Goal: Browse casually

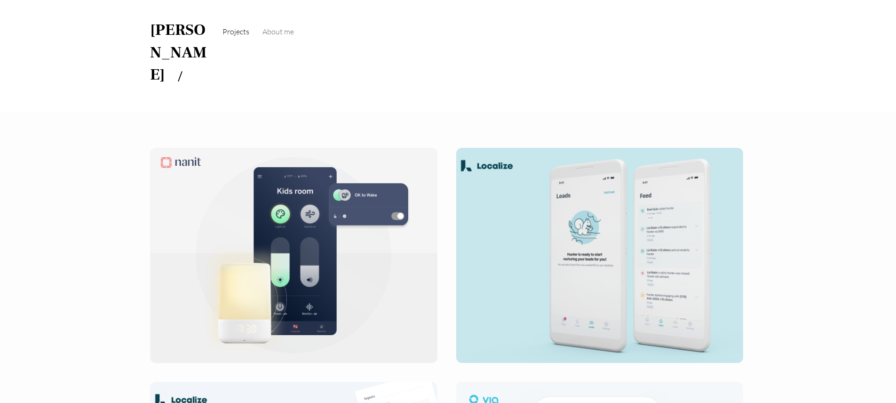
scroll to position [24, 0]
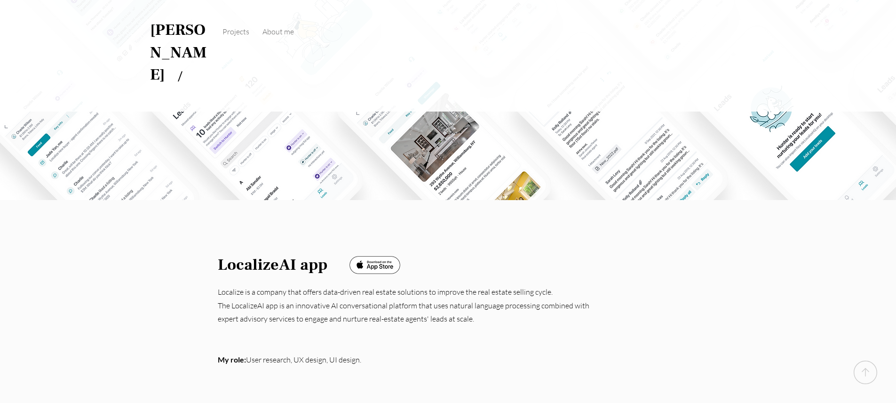
scroll to position [195, 0]
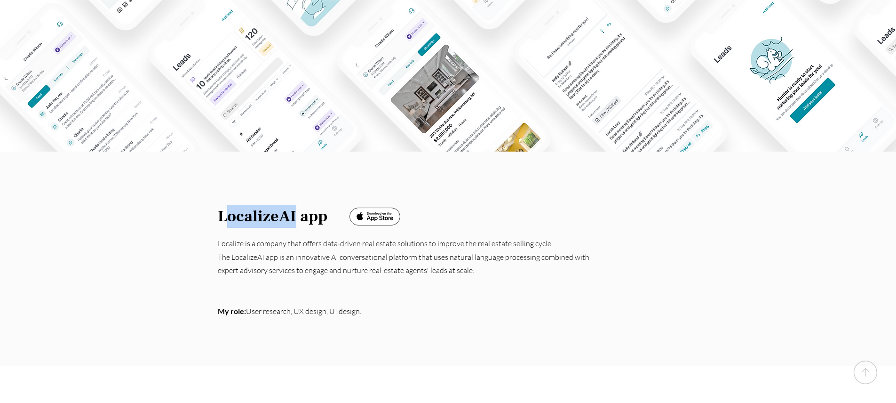
drag, startPoint x: 241, startPoint y: 174, endPoint x: 295, endPoint y: 178, distance: 54.2
click at [295, 206] on span "LocalizeAI app" at bounding box center [273, 216] width 110 height 21
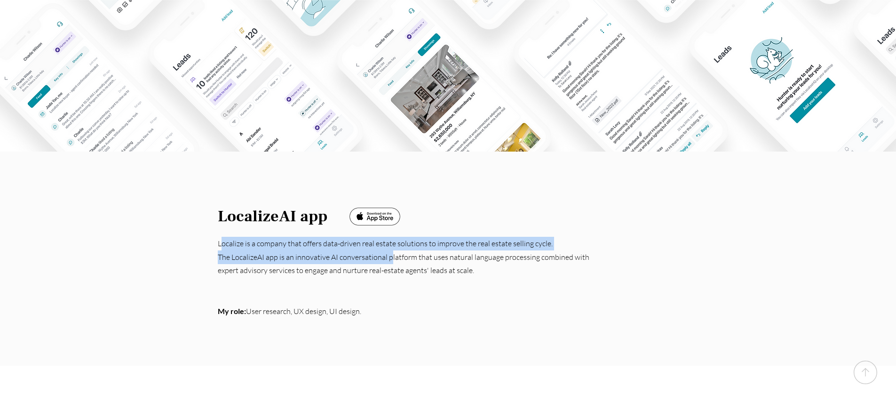
drag, startPoint x: 249, startPoint y: 201, endPoint x: 391, endPoint y: 208, distance: 142.7
click at [391, 237] on div "Localize is a company that offers data-driven real estate solutions to improve …" at bounding box center [409, 277] width 382 height 81
click at [391, 252] on link "The LocalizeAI app is an innovative AI conversational platform that uses natura…" at bounding box center [404, 263] width 372 height 23
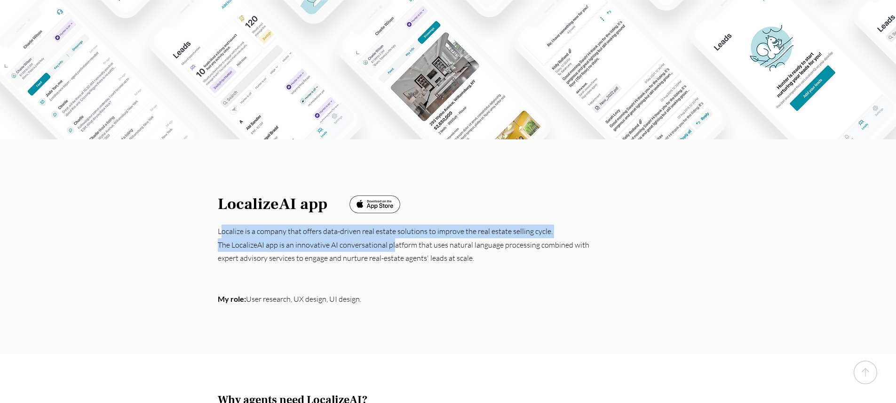
click at [431, 238] on p "The LocalizeAI app is an innovative AI conversational platform that uses natura…" at bounding box center [409, 251] width 382 height 27
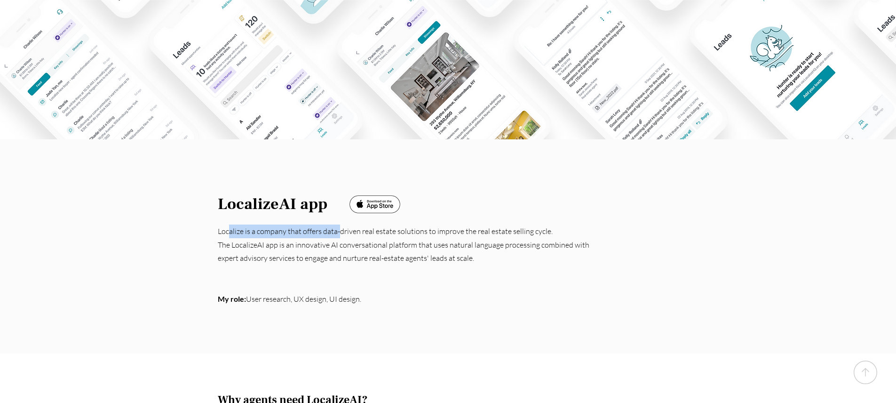
drag, startPoint x: 238, startPoint y: 188, endPoint x: 340, endPoint y: 192, distance: 102.2
click at [340, 224] on p "Localize is a company that offers data-driven real estate solutions to improve …" at bounding box center [409, 231] width 382 height 14
drag, startPoint x: 404, startPoint y: 278, endPoint x: 424, endPoint y: 349, distance: 74.0
click at [404, 278] on div at bounding box center [448, 246] width 896 height 214
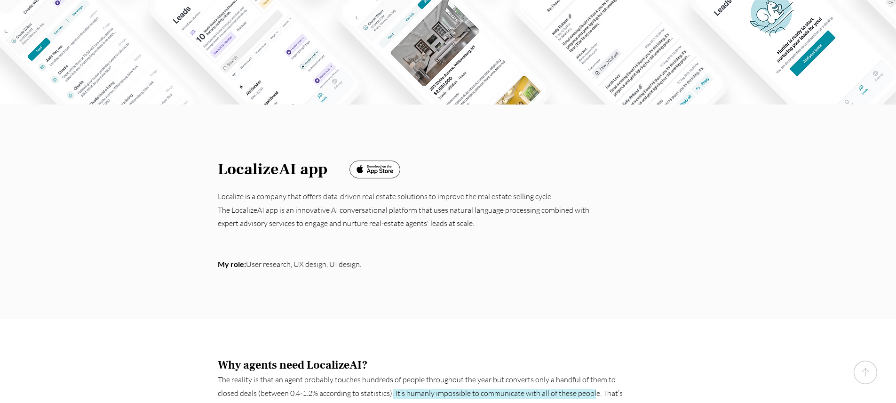
scroll to position [319, 0]
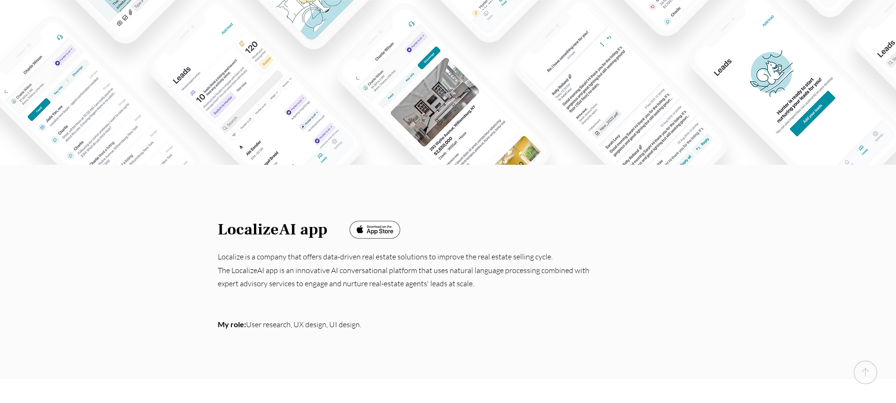
scroll to position [229, 0]
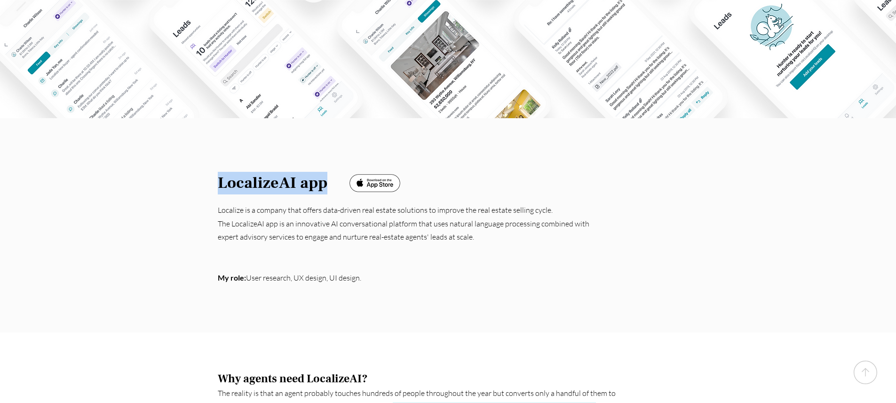
drag, startPoint x: 216, startPoint y: 141, endPoint x: 325, endPoint y: 143, distance: 108.7
click at [325, 143] on section "LocalizeAI app Localize is a company that offers data-driven real estate soluti…" at bounding box center [448, 225] width 896 height 214
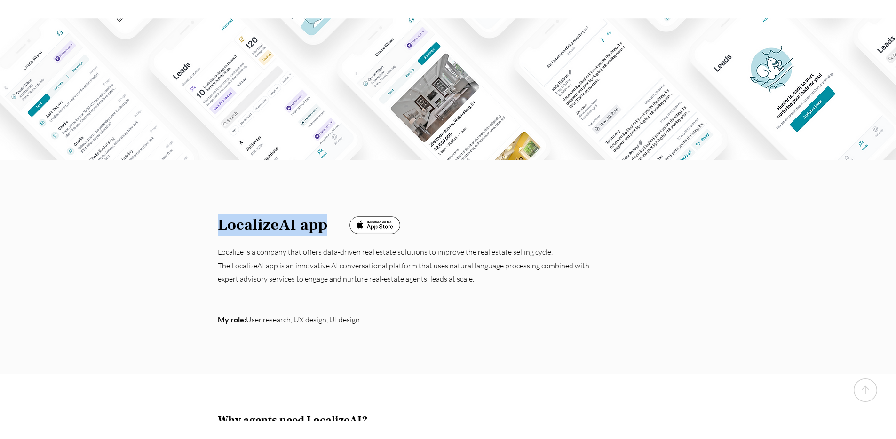
scroll to position [182, 0]
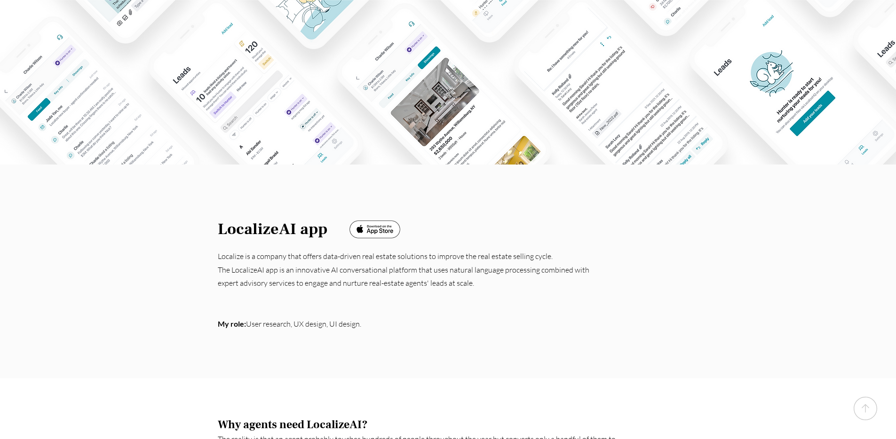
drag, startPoint x: 224, startPoint y: 283, endPoint x: 331, endPoint y: 288, distance: 106.9
click at [331, 288] on div at bounding box center [448, 272] width 896 height 214
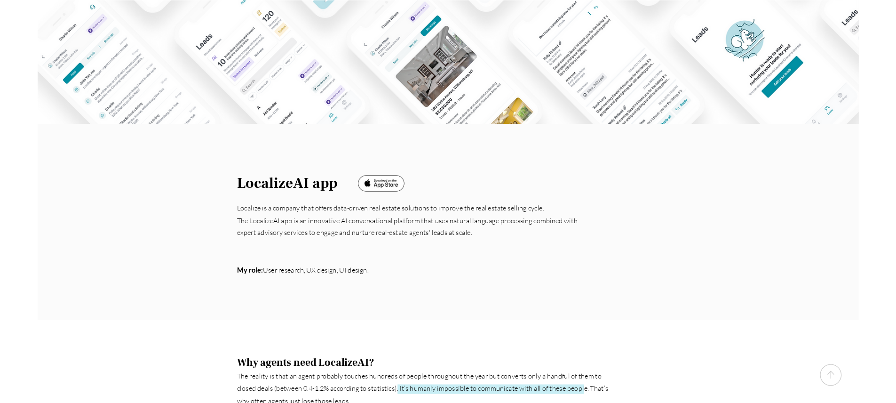
scroll to position [163, 0]
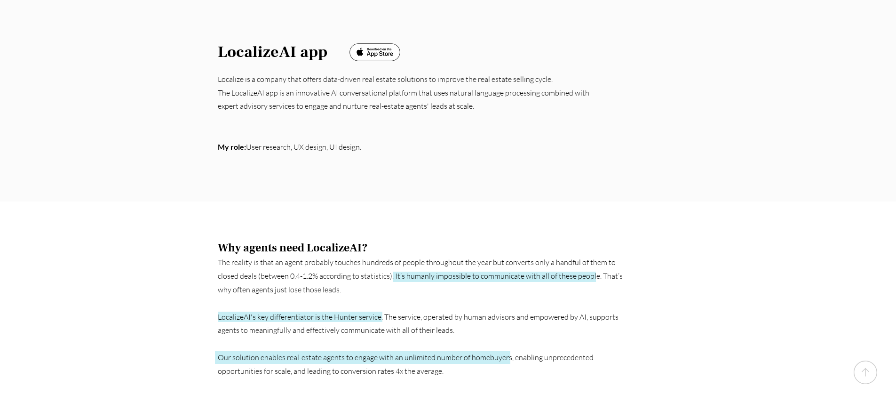
click at [303, 256] on p "The reality is that an agent probably touches hundreds of people throughout the…" at bounding box center [422, 276] width 409 height 40
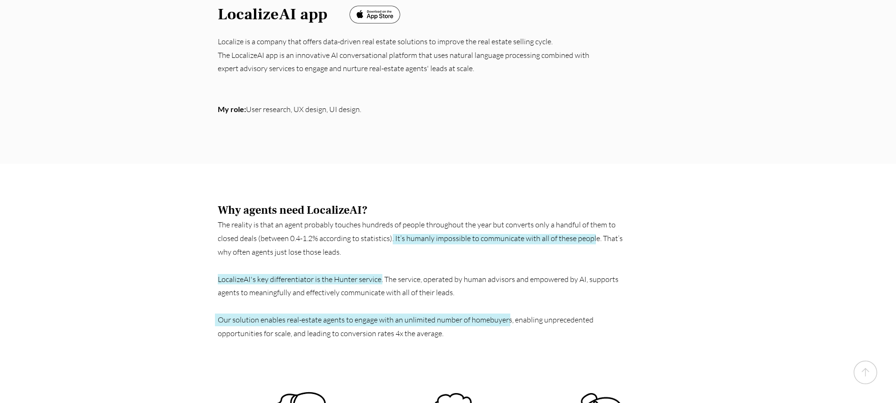
click at [259, 259] on p at bounding box center [422, 266] width 409 height 14
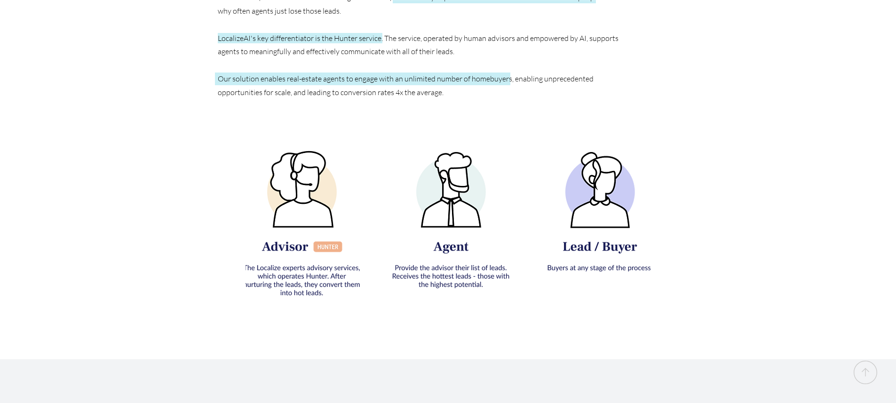
scroll to position [686, 0]
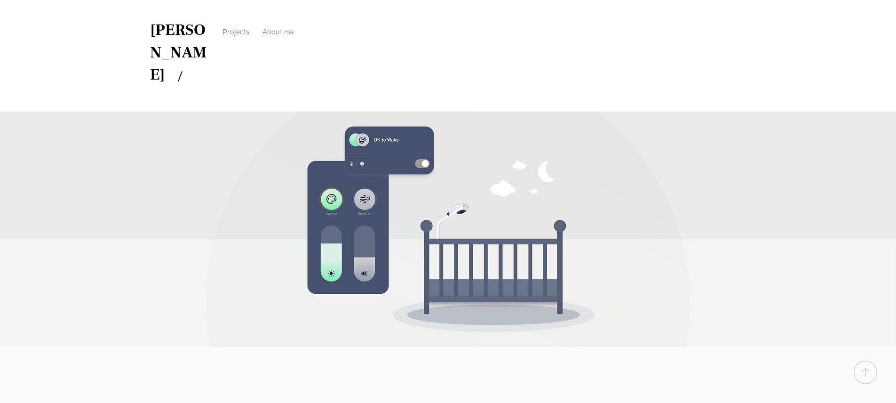
scroll to position [2033, 0]
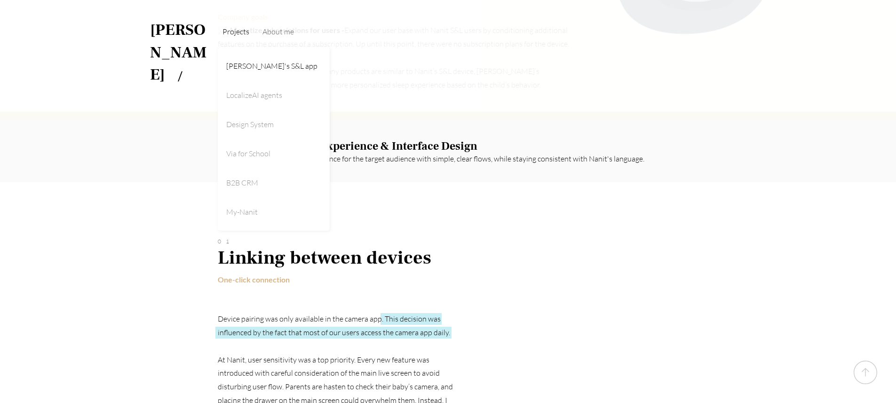
click at [237, 28] on span "Projects" at bounding box center [236, 31] width 27 height 9
click at [181, 32] on link "[PERSON_NAME]" at bounding box center [178, 51] width 56 height 65
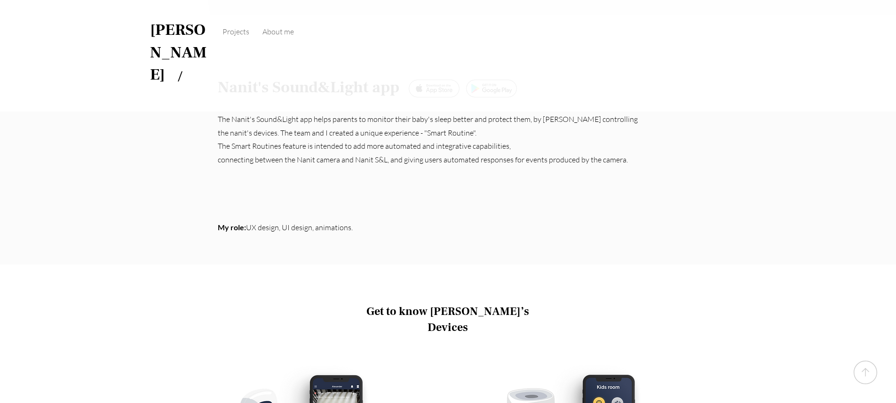
scroll to position [150, 0]
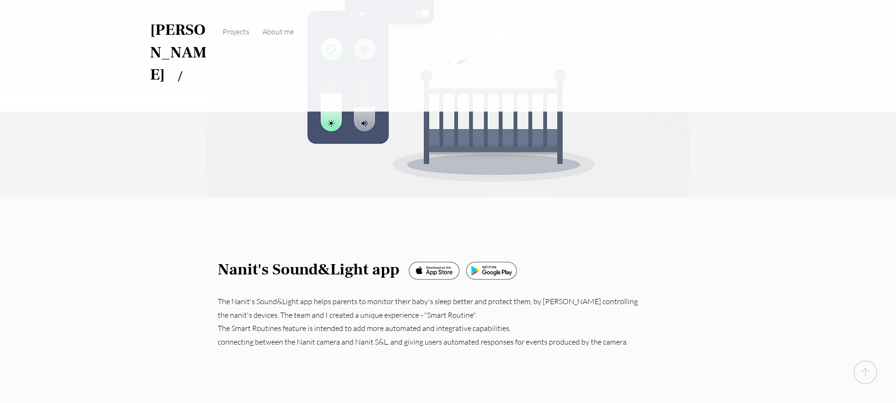
click at [168, 29] on link "[PERSON_NAME]" at bounding box center [178, 51] width 56 height 65
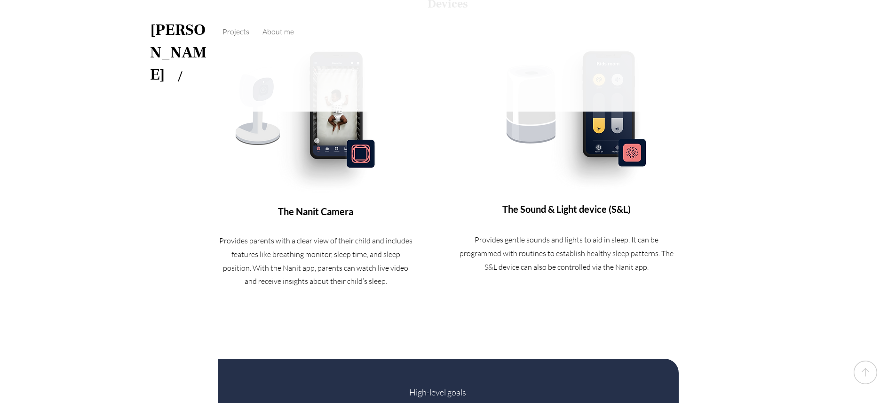
scroll to position [151, 0]
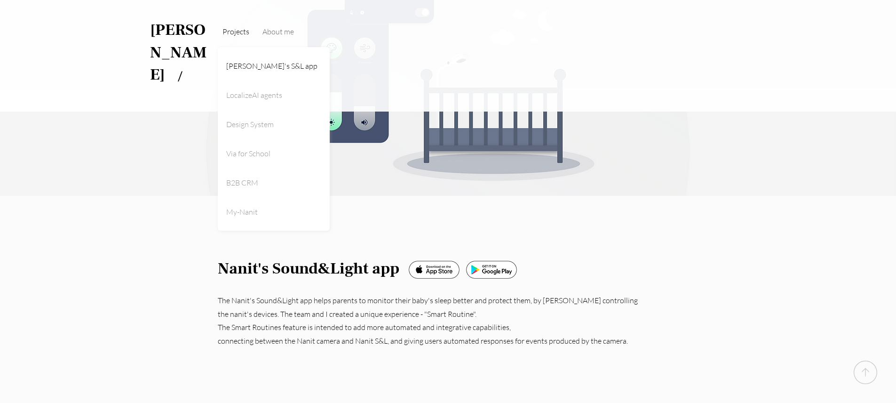
click at [243, 33] on span "Projects" at bounding box center [236, 31] width 27 height 9
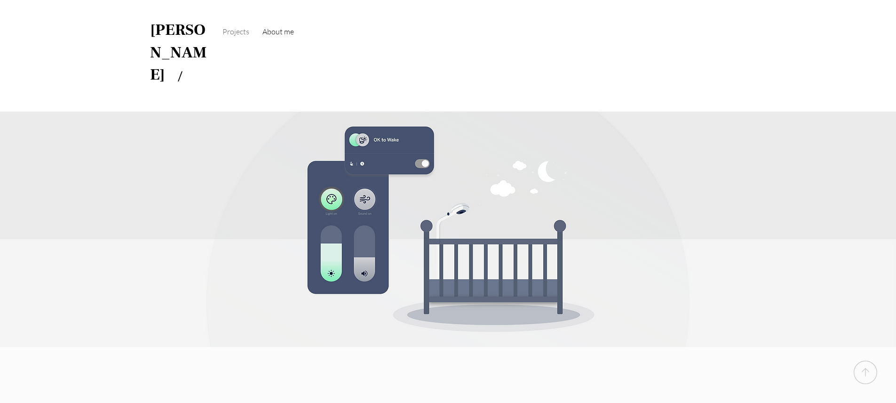
click at [286, 34] on span "About me" at bounding box center [279, 31] width 32 height 9
click at [290, 33] on span "About me" at bounding box center [279, 31] width 32 height 9
click at [177, 31] on link "[PERSON_NAME]" at bounding box center [178, 51] width 56 height 65
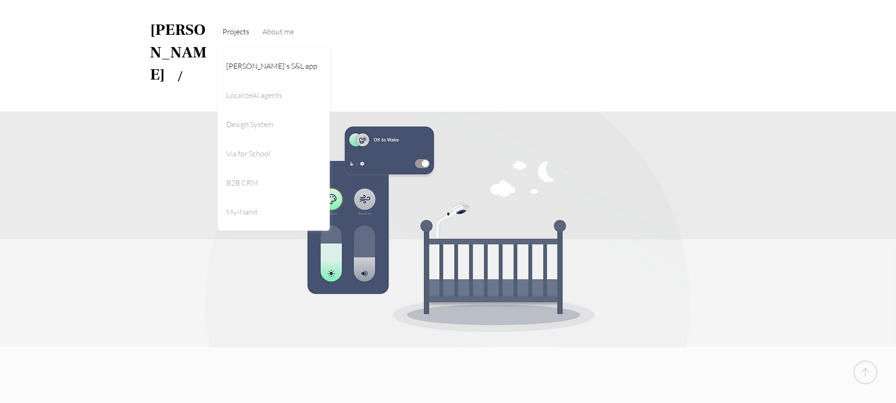
click at [246, 29] on span "Projects" at bounding box center [236, 31] width 27 height 9
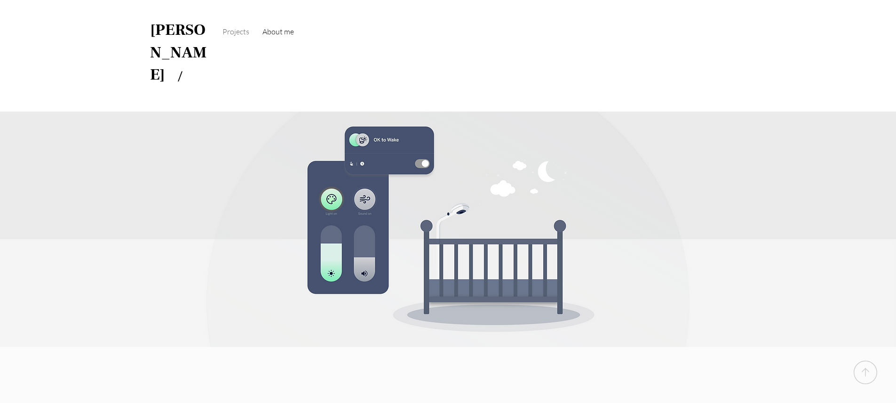
click at [292, 30] on span "About me" at bounding box center [279, 31] width 32 height 9
click at [282, 33] on span "About me" at bounding box center [279, 31] width 32 height 9
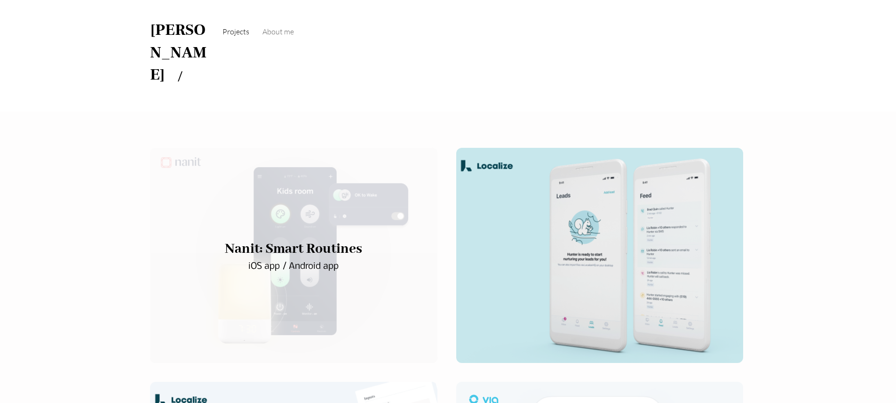
click at [347, 148] on div "main content" at bounding box center [294, 256] width 288 height 216
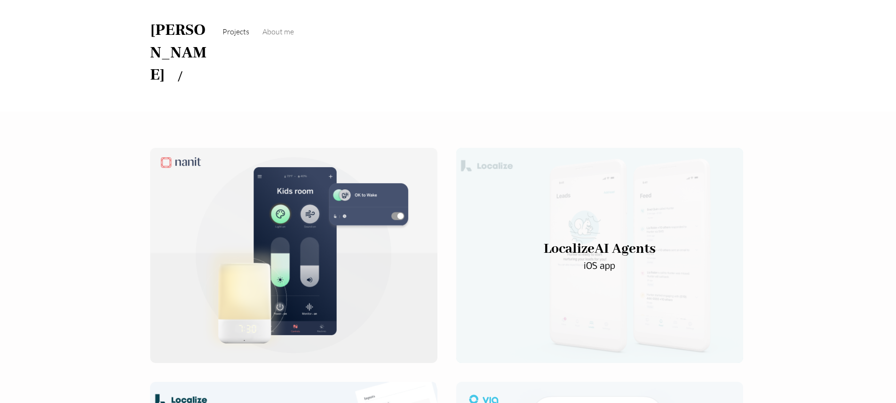
click at [582, 161] on div "main content" at bounding box center [599, 256] width 287 height 216
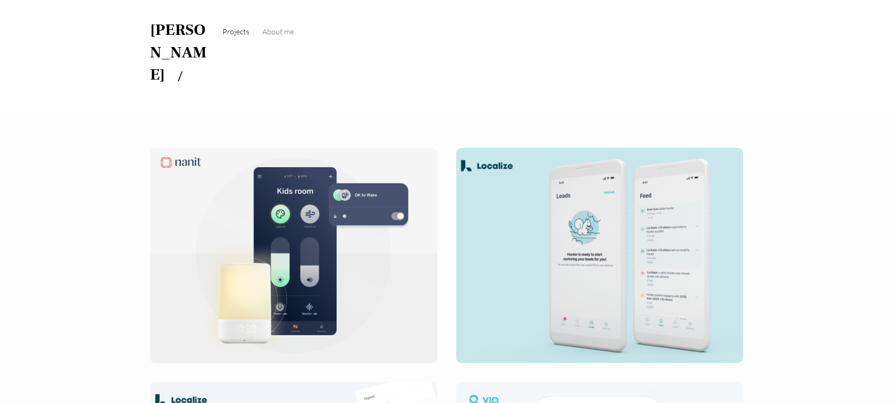
scroll to position [290, 0]
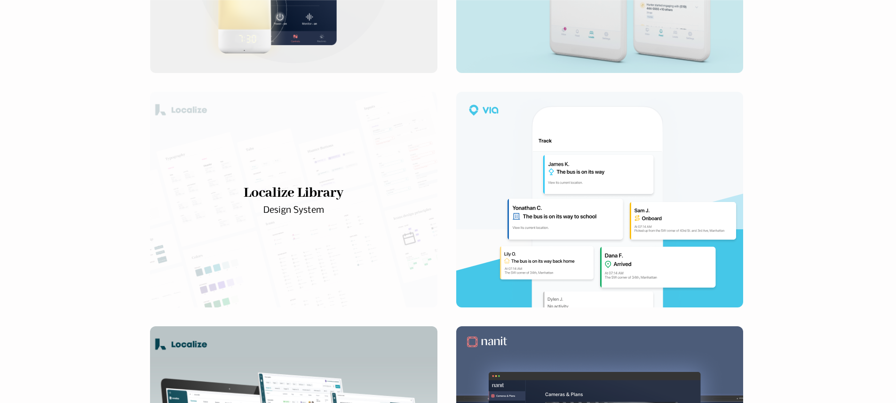
click at [342, 193] on div "main content" at bounding box center [294, 200] width 288 height 216
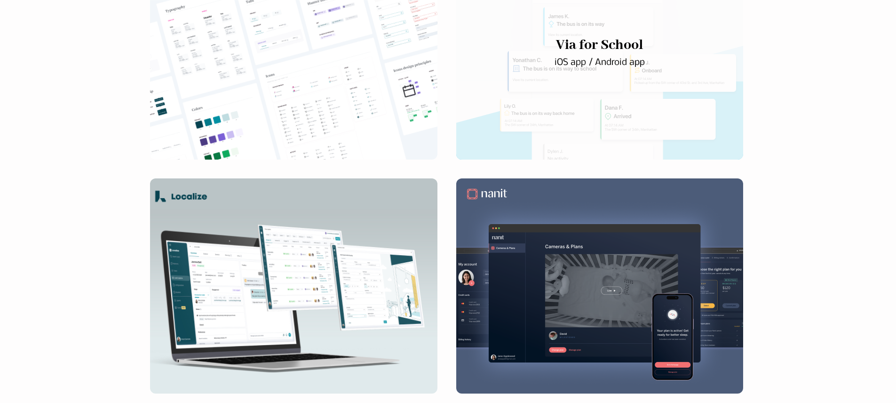
scroll to position [322, 0]
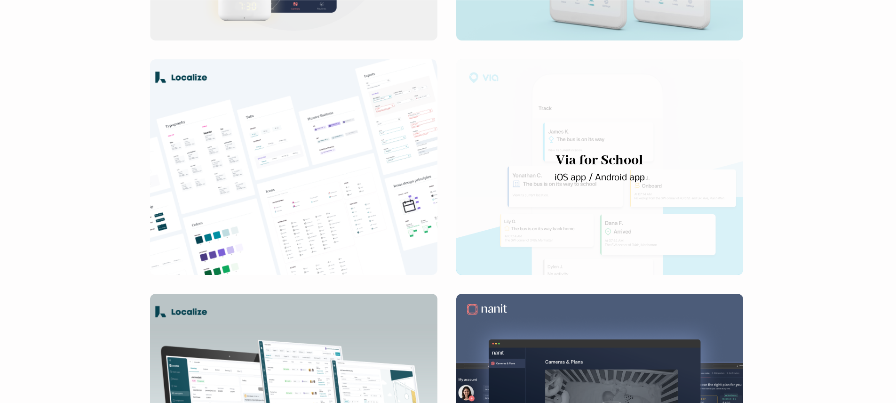
click at [561, 165] on div "main content" at bounding box center [599, 167] width 287 height 216
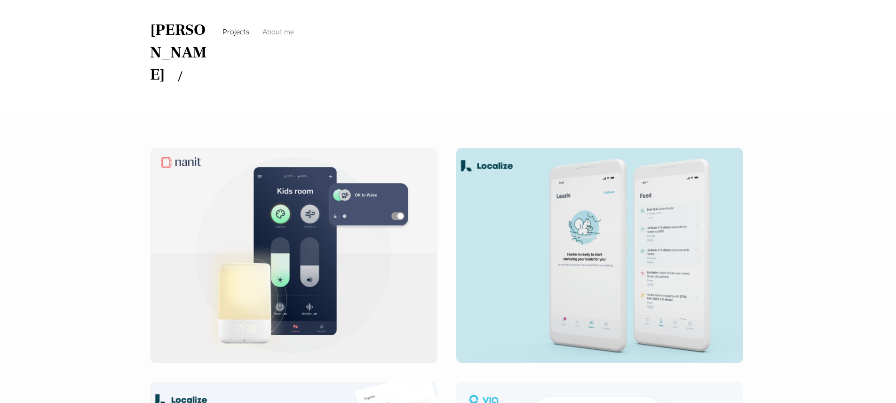
scroll to position [322, 0]
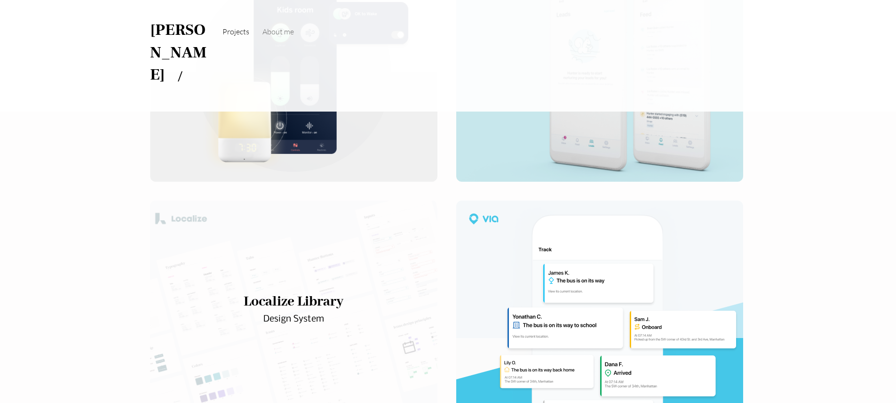
click at [297, 231] on div "main content" at bounding box center [294, 308] width 288 height 216
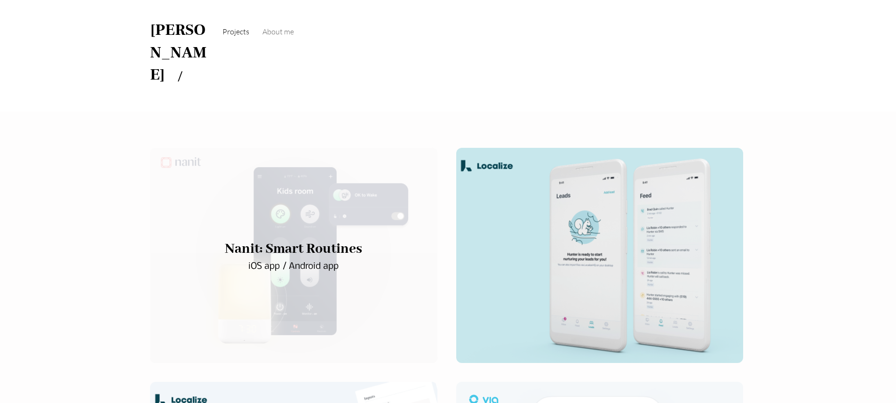
drag, startPoint x: 359, startPoint y: 170, endPoint x: 370, endPoint y: 155, distance: 19.5
click at [380, 148] on div "main content" at bounding box center [294, 256] width 288 height 216
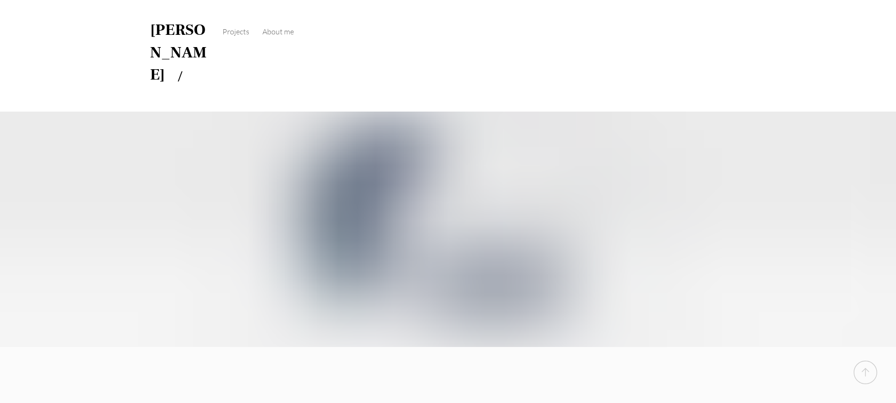
click at [222, 241] on div "main content" at bounding box center [294, 256] width 288 height 216
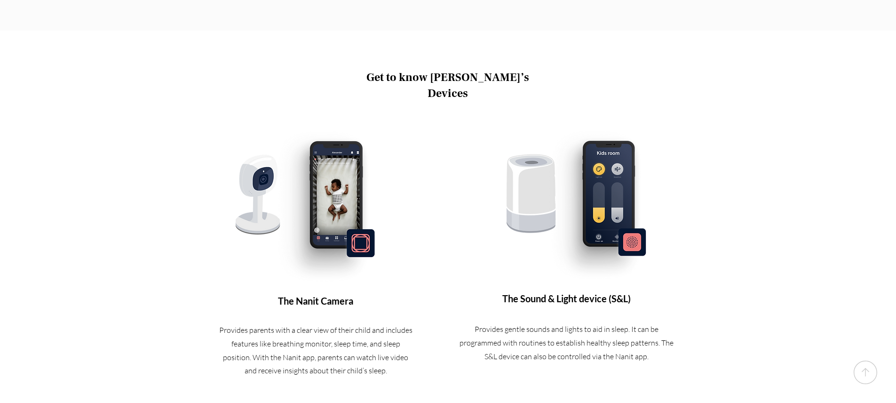
scroll to position [573, 0]
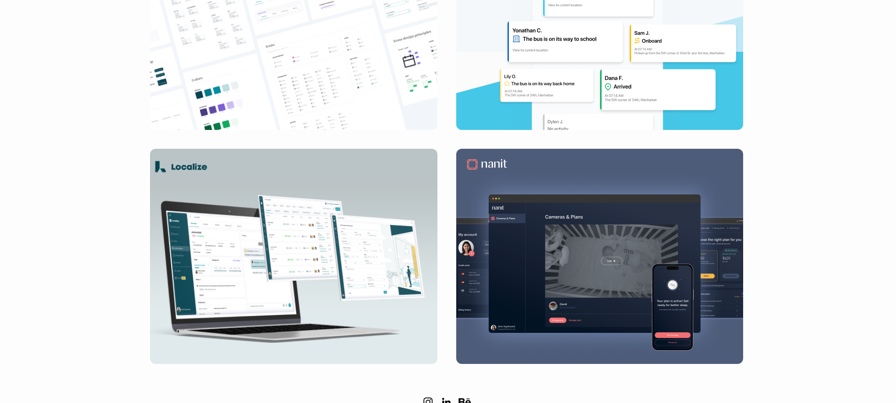
click at [356, 83] on section "Nanit's Sound&Light app The Nanit's Sound&Light app helps parents to monitor th…" at bounding box center [448, 5] width 896 height 250
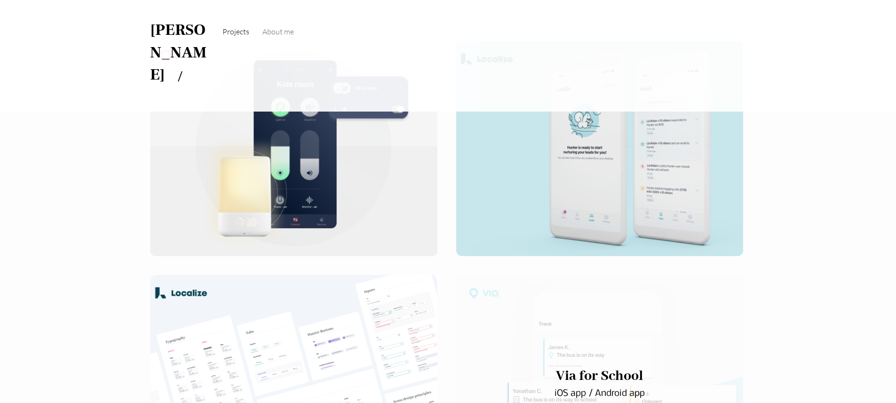
scroll to position [155, 0]
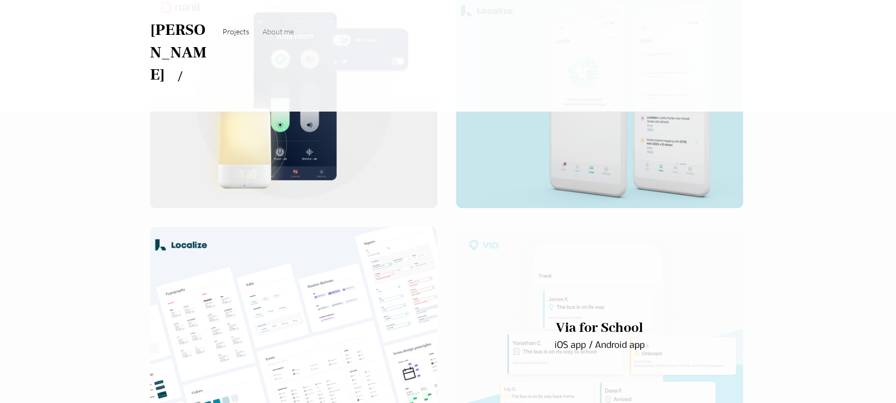
click at [575, 229] on div "main content" at bounding box center [599, 335] width 287 height 216
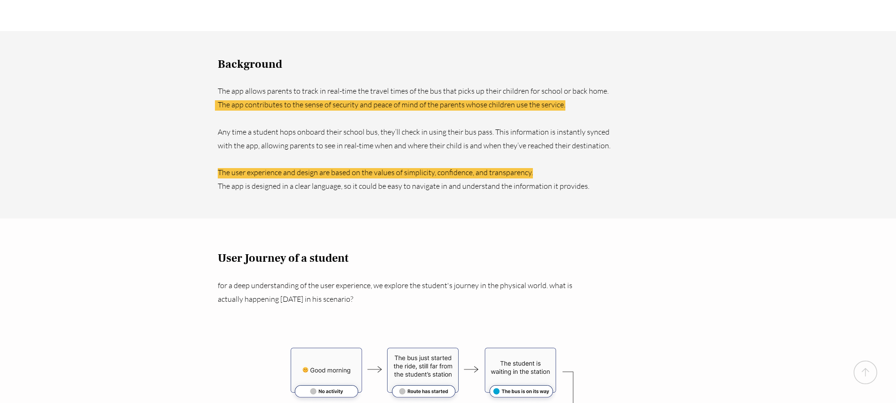
scroll to position [566, 0]
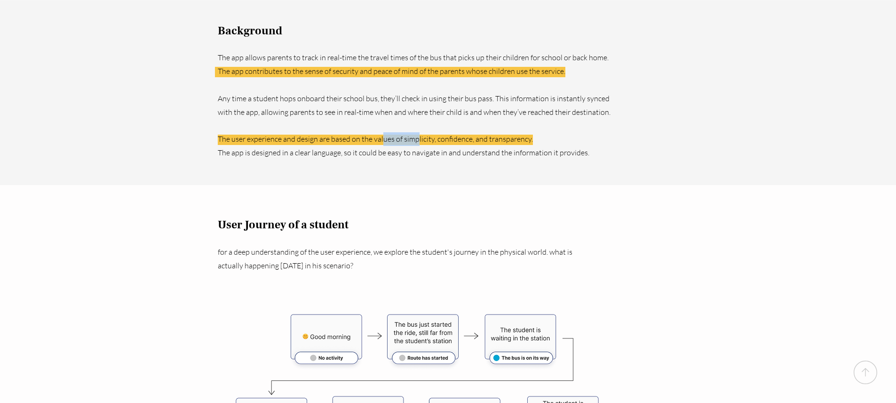
drag, startPoint x: 400, startPoint y: 95, endPoint x: 373, endPoint y: 94, distance: 27.8
click at [374, 132] on p "The user experience and design are based on the values of simplicity, confidenc…" at bounding box center [417, 139] width 399 height 14
click at [373, 132] on p "The user experience and design are based on the values of simplicity, confidenc…" at bounding box center [417, 139] width 399 height 14
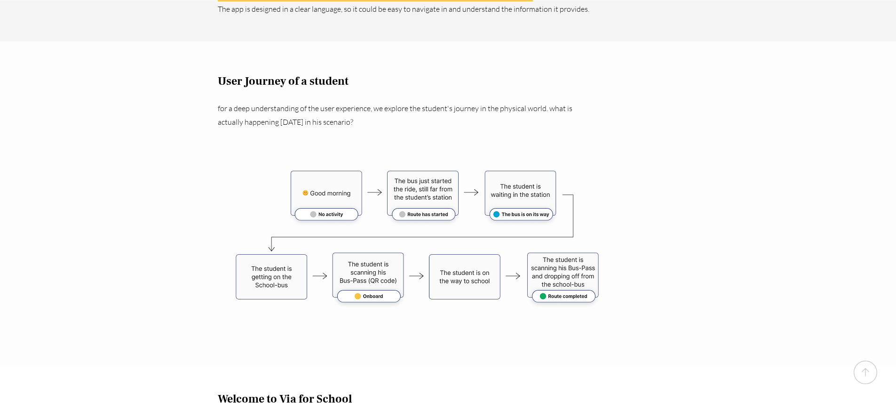
scroll to position [722, 0]
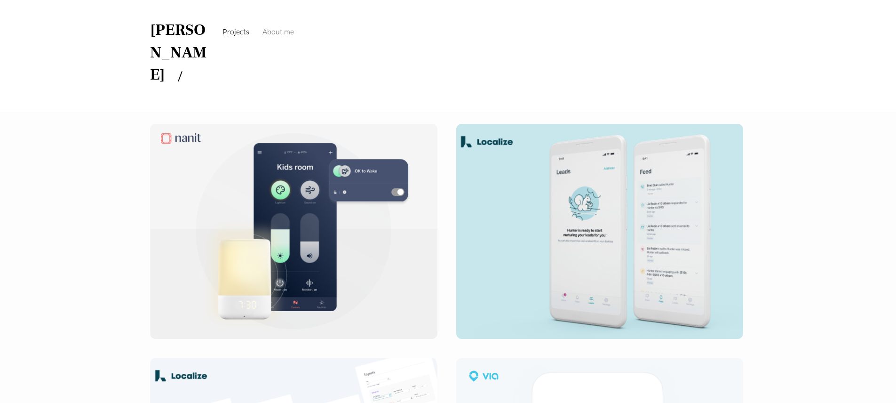
scroll to position [0, 0]
